Goal: Task Accomplishment & Management: Manage account settings

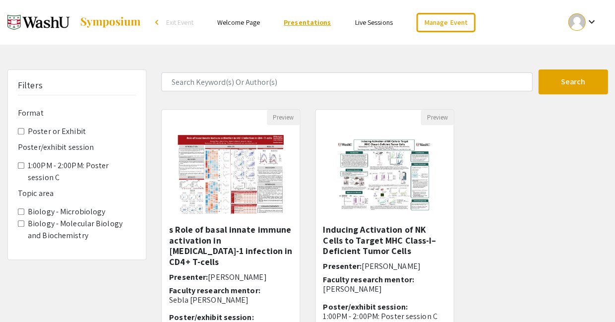
click at [320, 23] on link "Presentations" at bounding box center [306, 22] width 47 height 9
click at [417, 23] on link "Manage Event" at bounding box center [445, 22] width 58 height 19
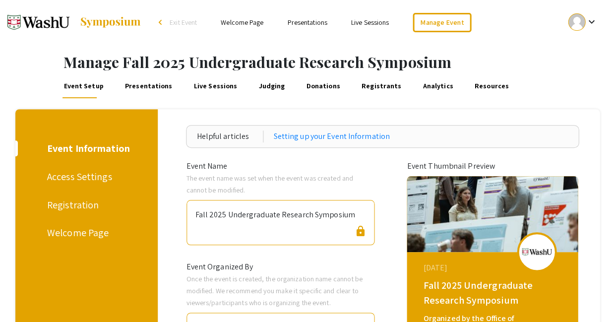
click at [135, 79] on link "Presentations" at bounding box center [148, 86] width 51 height 24
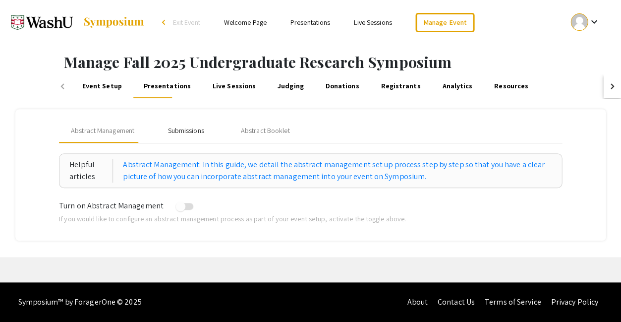
click at [187, 119] on div "Submissions" at bounding box center [185, 131] width 79 height 24
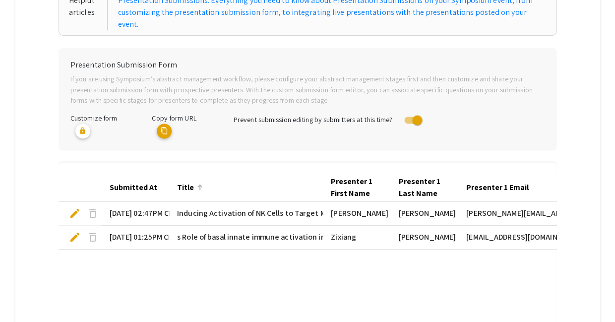
scroll to position [177, 0]
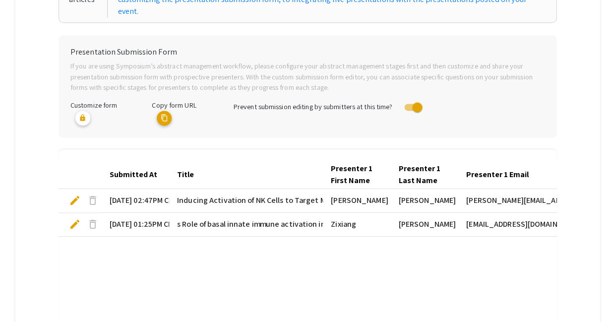
click at [73, 218] on span "edit" at bounding box center [75, 224] width 12 height 12
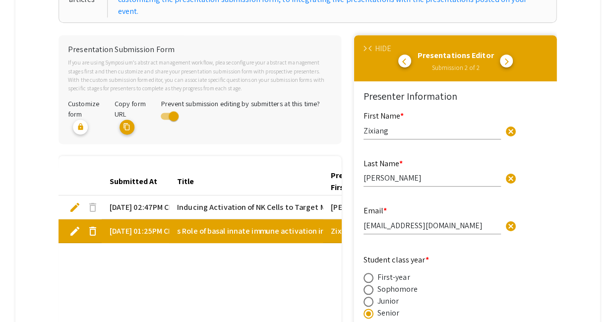
type input "1"
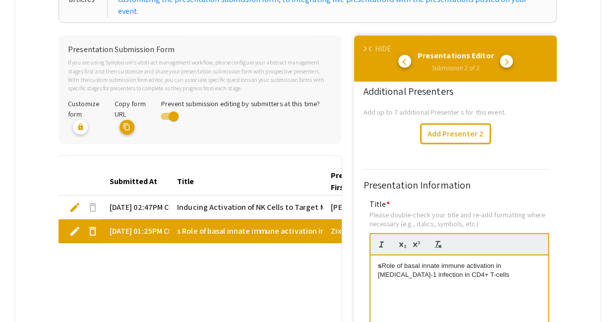
scroll to position [341, 0]
click at [382, 260] on p "s Role of basal innate immune activation in [MEDICAL_DATA]-1 infection in CD4+ …" at bounding box center [458, 269] width 163 height 18
drag, startPoint x: 512, startPoint y: 304, endPoint x: 508, endPoint y: 296, distance: 8.4
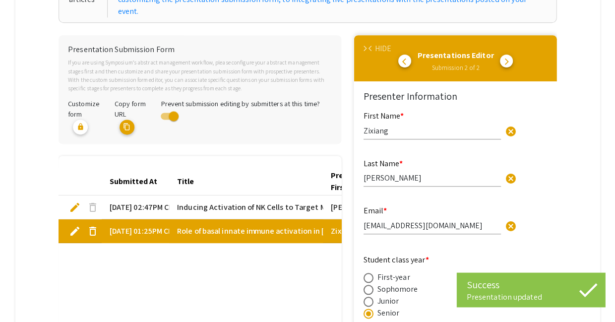
type input "1"
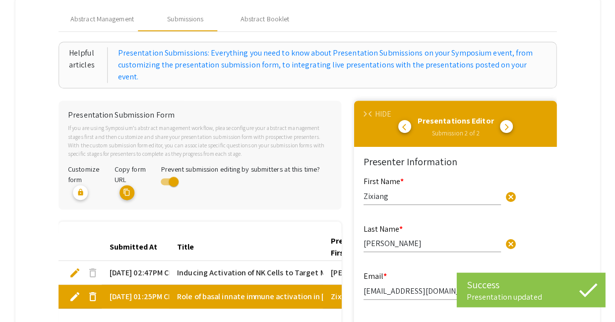
scroll to position [109, 0]
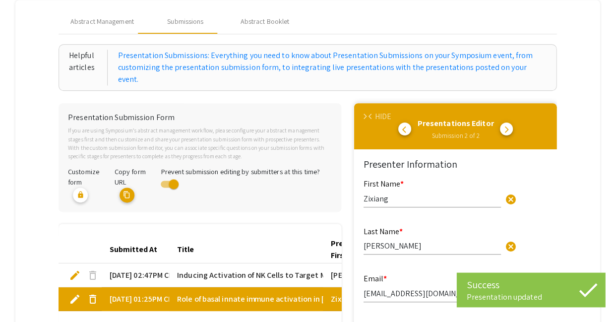
click at [365, 113] on span "arrow_forward_ios" at bounding box center [364, 116] width 6 height 6
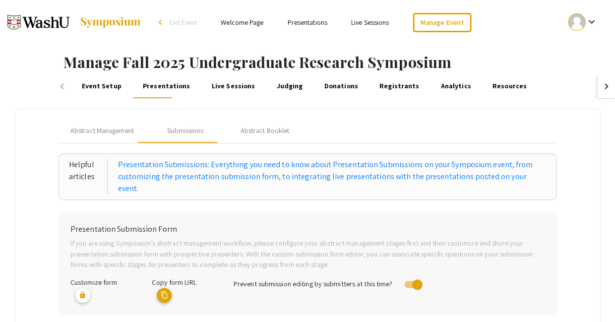
scroll to position [0, 0]
